Goal: Navigation & Orientation: Find specific page/section

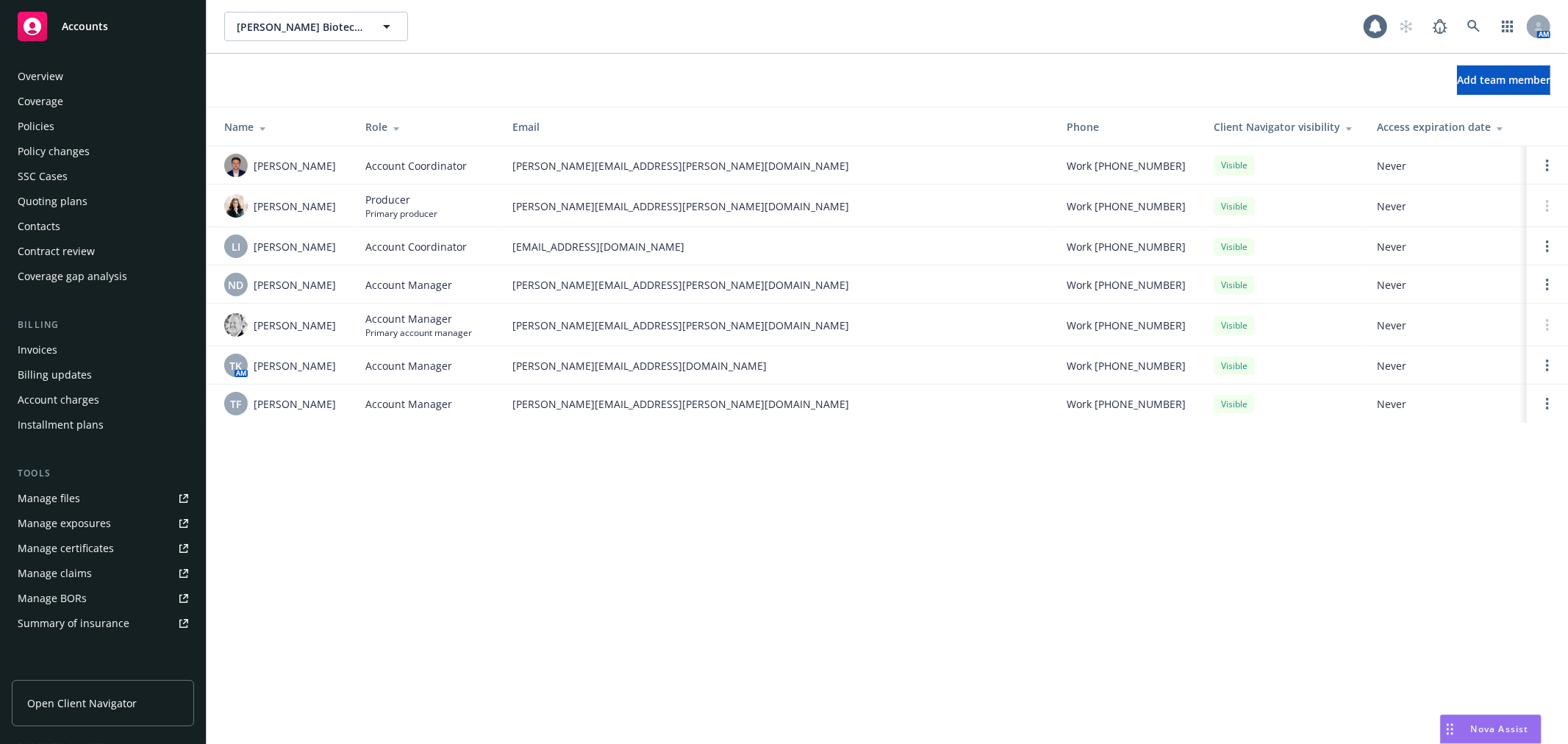
scroll to position [214, 0]
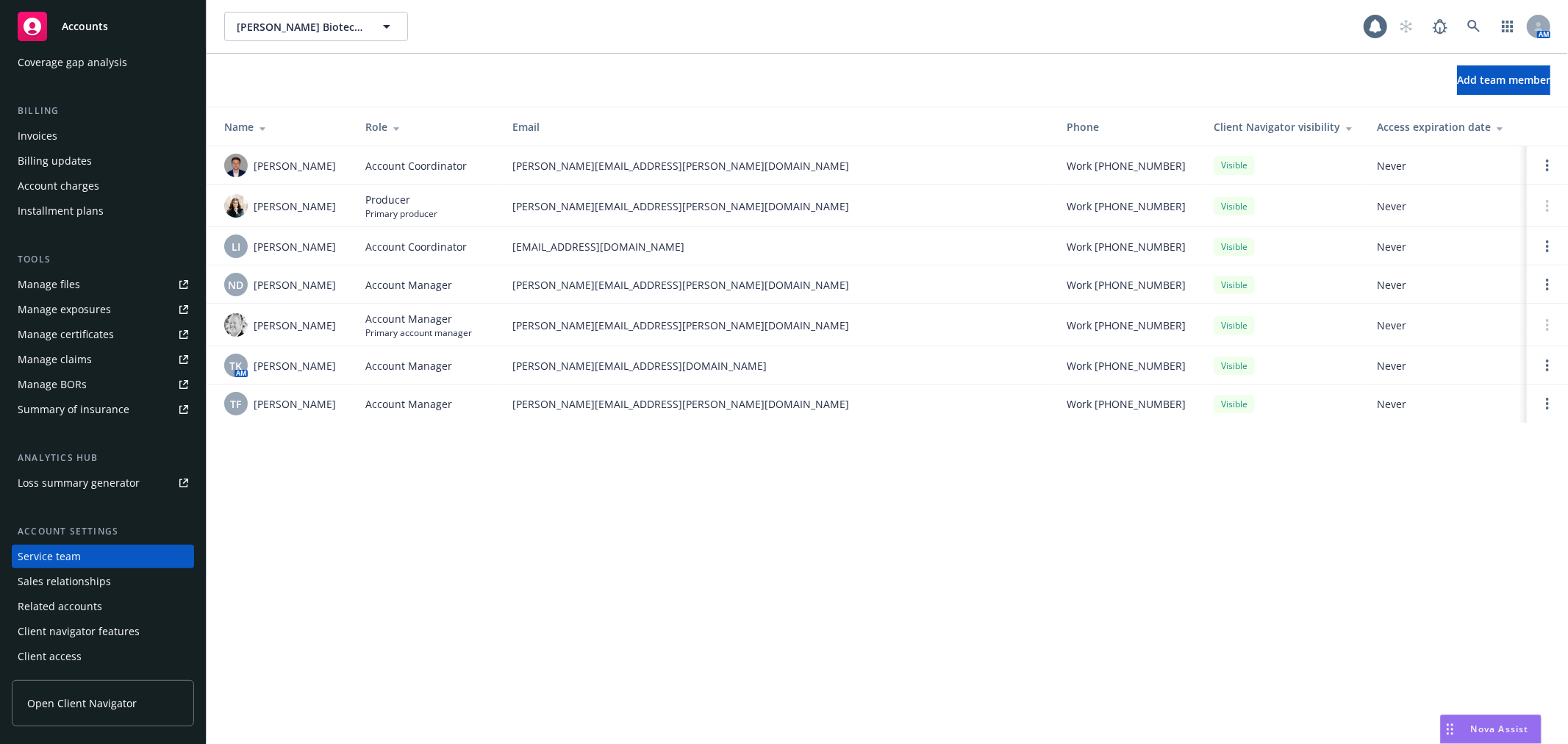
click at [1466, 718] on div "Nova Assist" at bounding box center [1491, 729] width 100 height 28
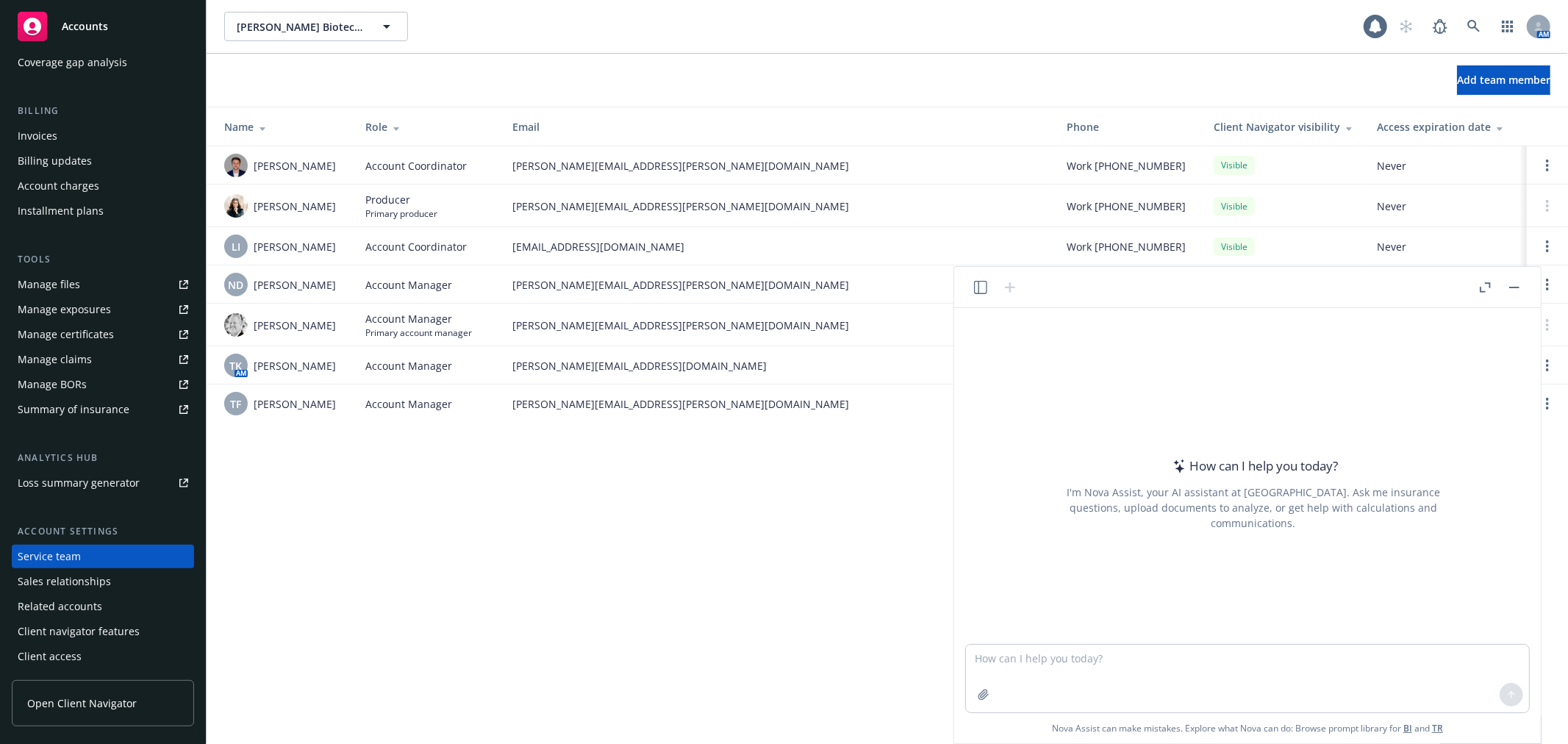
click at [1508, 285] on button "button" at bounding box center [1514, 287] width 17 height 17
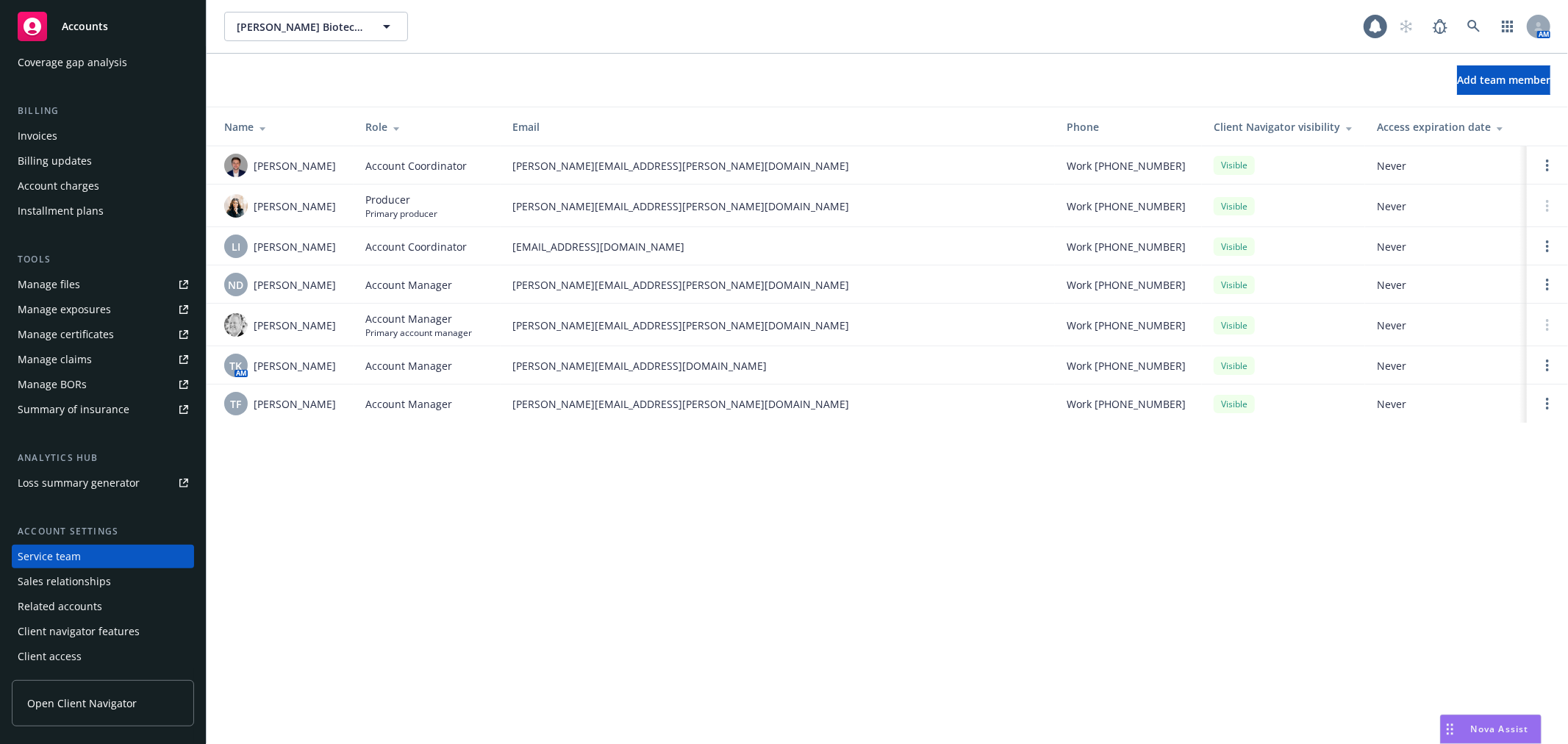
click at [1506, 732] on span "Nova Assist" at bounding box center [1500, 729] width 58 height 12
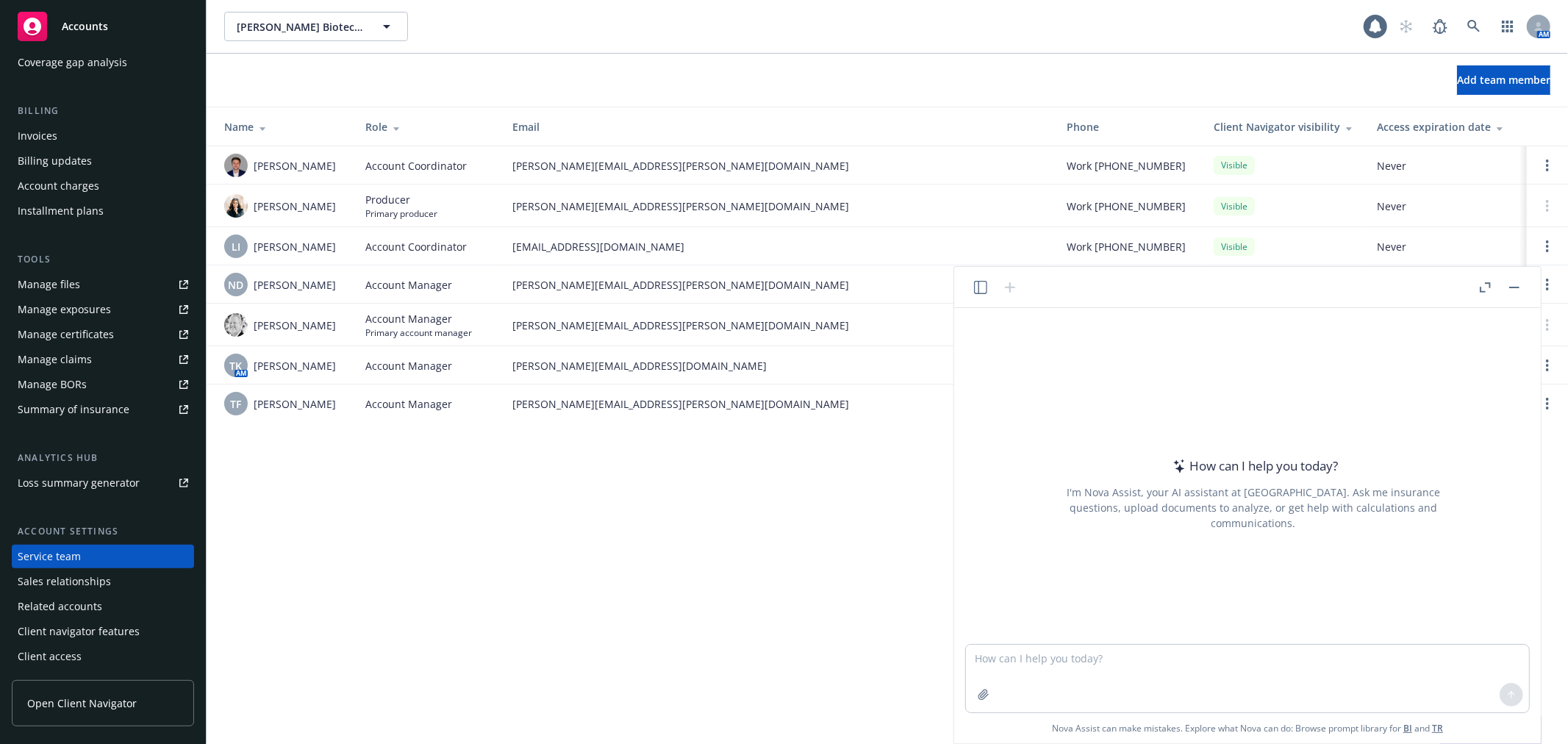
click at [973, 284] on button "button" at bounding box center [980, 287] width 17 height 17
click at [883, 431] on p "All accounts" at bounding box center [907, 435] width 49 height 12
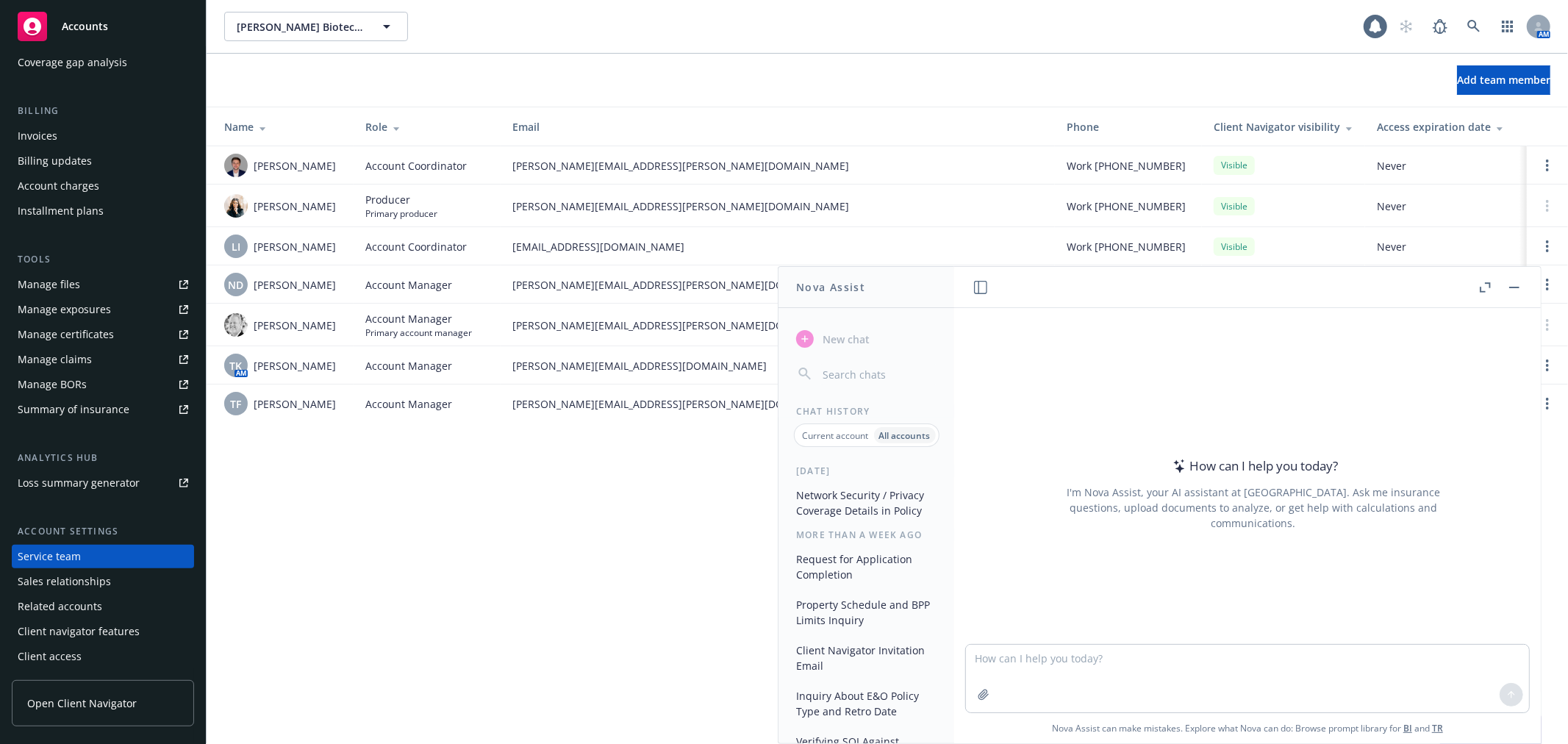
click at [836, 440] on p "Current account" at bounding box center [835, 435] width 66 height 12
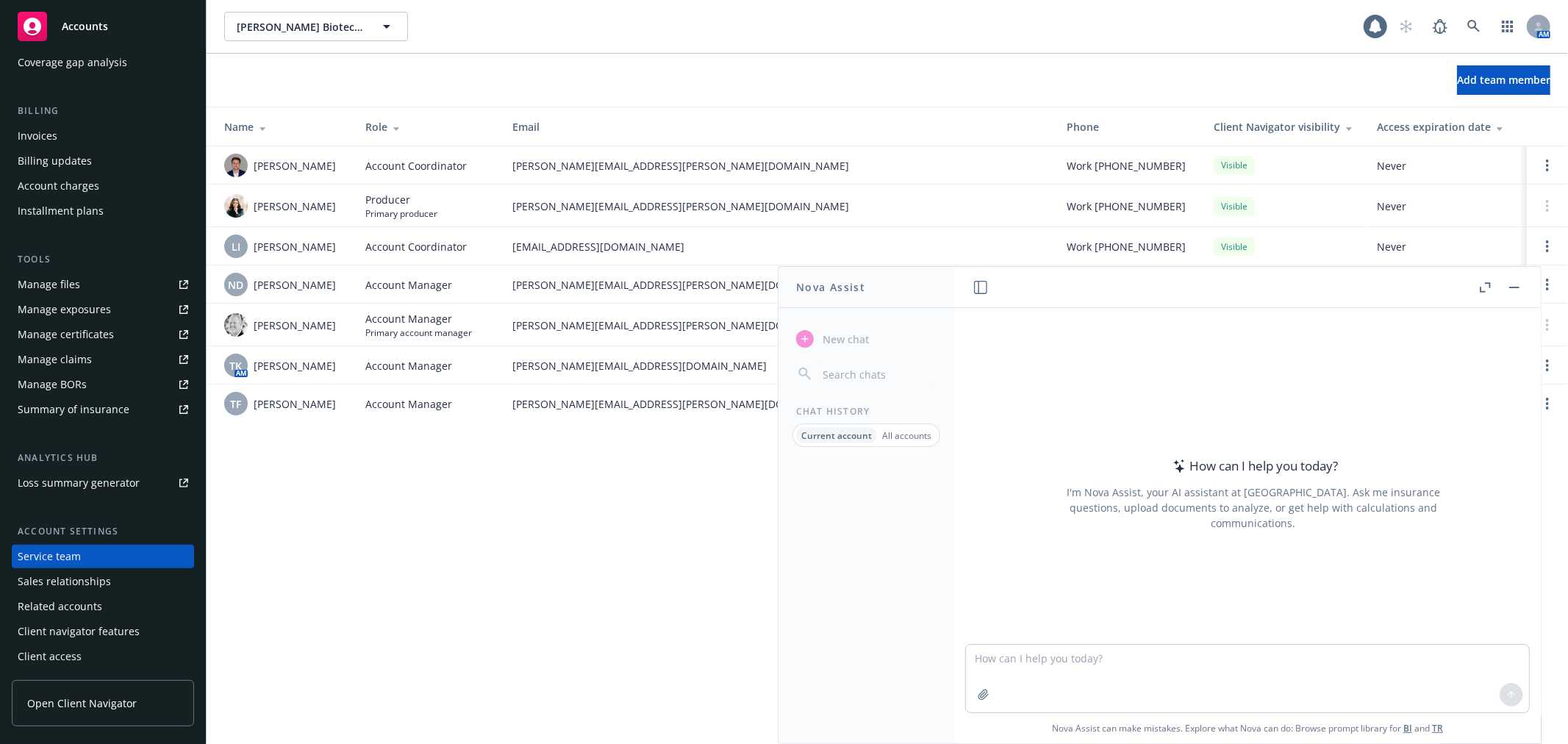
click at [902, 439] on p "All accounts" at bounding box center [907, 435] width 49 height 12
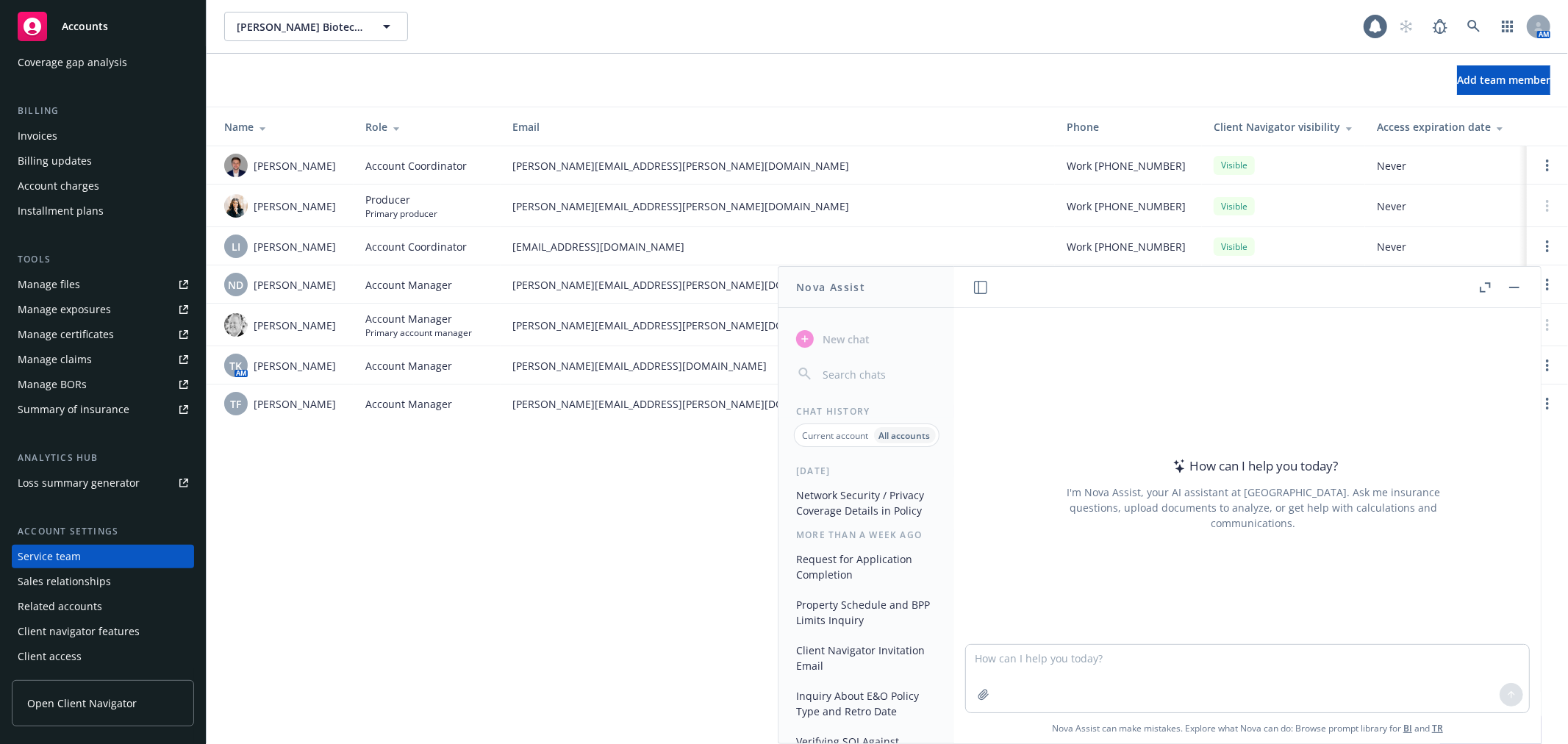
click at [787, 440] on div "Chat History Current account All accounts" at bounding box center [866, 426] width 175 height 42
click at [814, 432] on p "Current account" at bounding box center [835, 435] width 66 height 12
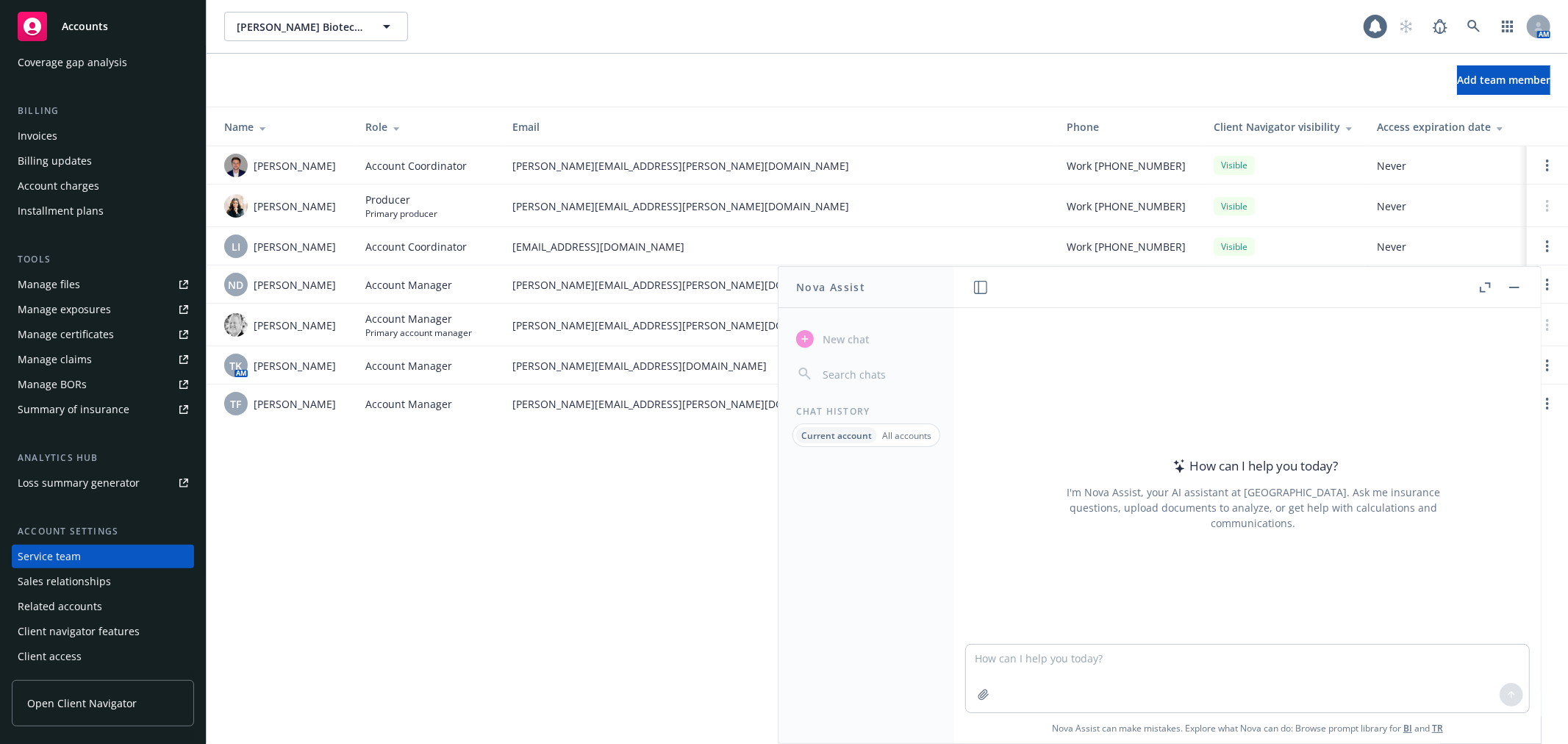
click at [907, 41] on div "[PERSON_NAME] Biotechnologies, Inc. [PERSON_NAME] Biotechnologies, Inc. 1 AM" at bounding box center [887, 27] width 1361 height 53
click at [1513, 288] on rect "button" at bounding box center [1515, 288] width 11 height 2
